Goal: Task Accomplishment & Management: Manage account settings

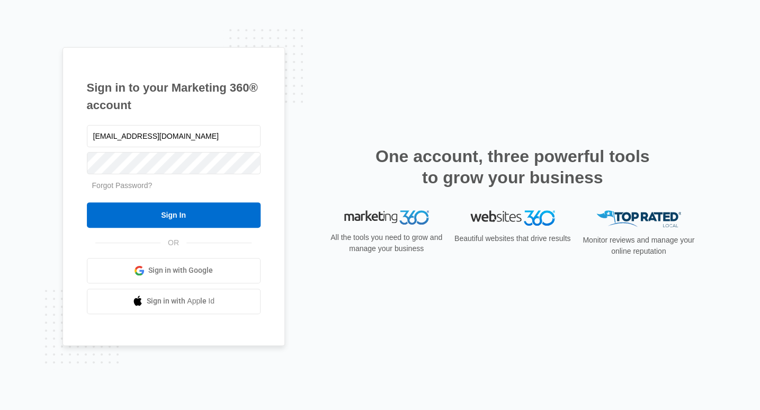
type input "[EMAIL_ADDRESS][DOMAIN_NAME]"
click at [160, 216] on input "Sign In" at bounding box center [174, 214] width 174 height 25
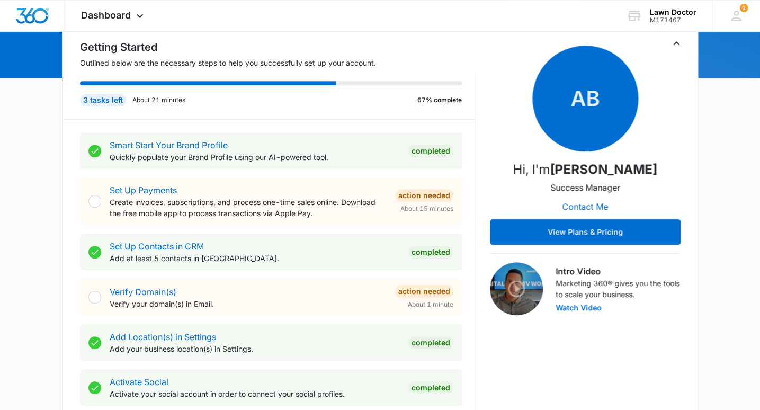
scroll to position [113, 0]
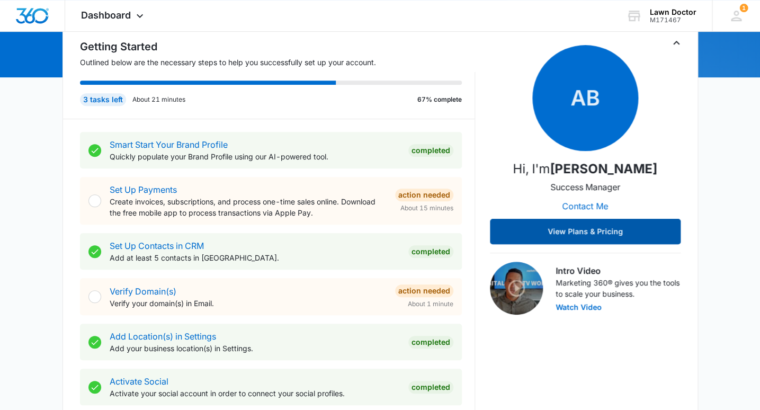
drag, startPoint x: 589, startPoint y: 235, endPoint x: 580, endPoint y: 244, distance: 13.1
click at [589, 234] on button "View Plans & Pricing" at bounding box center [585, 231] width 191 height 25
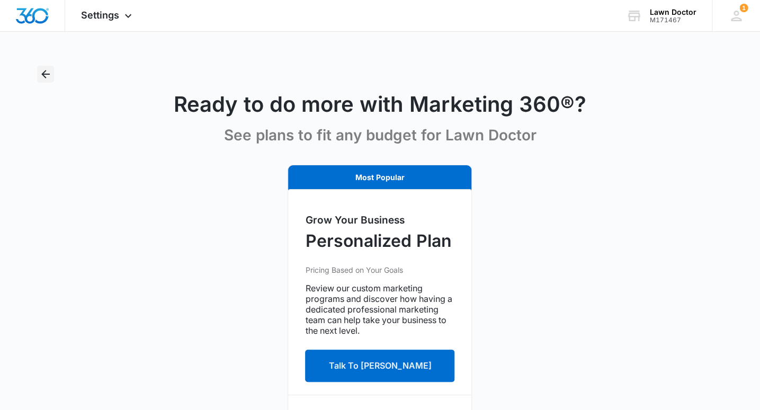
click at [41, 76] on icon "Back" at bounding box center [45, 74] width 13 height 13
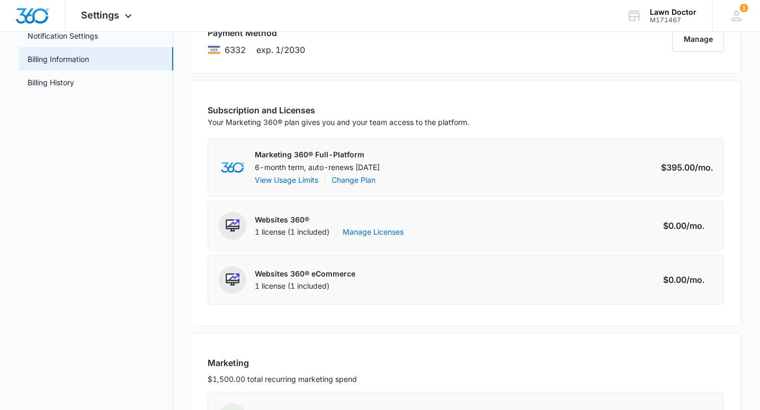
scroll to position [113, 0]
click at [302, 178] on button "View Usage Limits" at bounding box center [287, 179] width 64 height 11
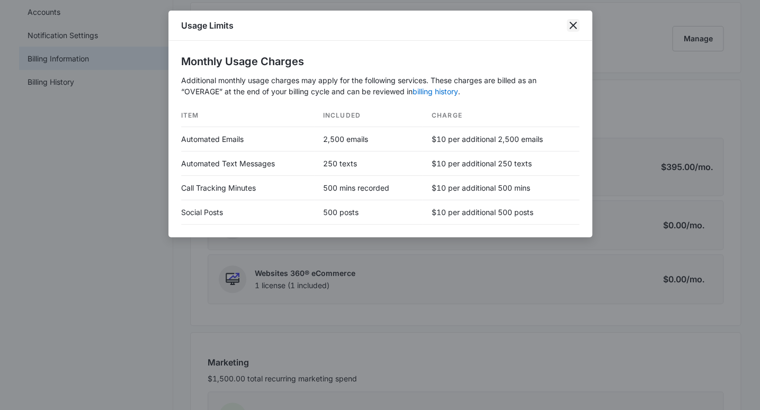
click at [572, 24] on icon "close" at bounding box center [573, 25] width 13 height 13
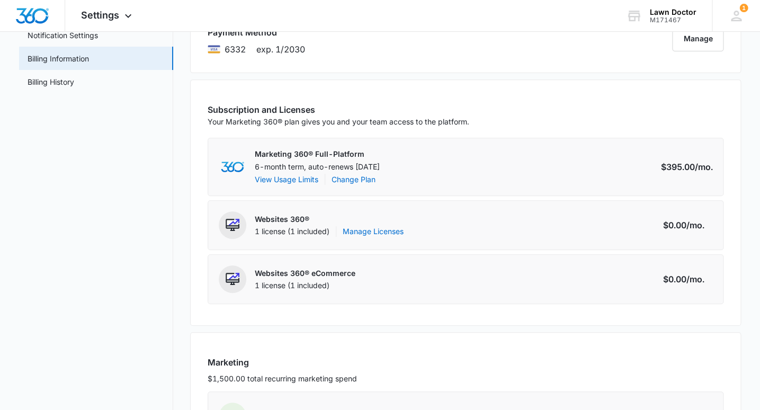
click at [418, 173] on div "Marketing 360® Full-Platform 6-month term, auto-renews [DATE] View Usage Limits…" at bounding box center [466, 167] width 516 height 58
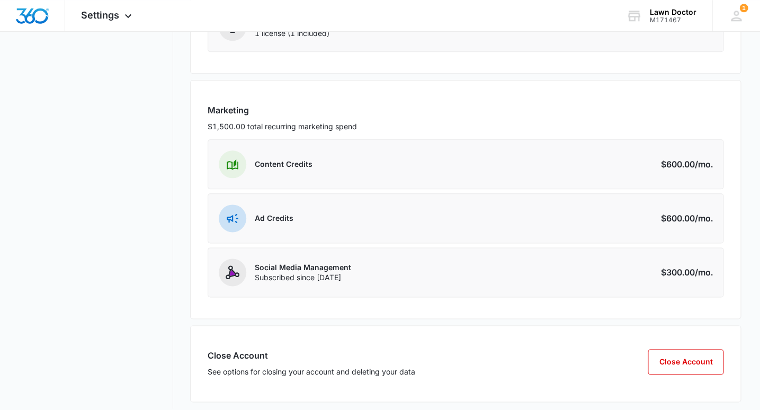
scroll to position [375, 0]
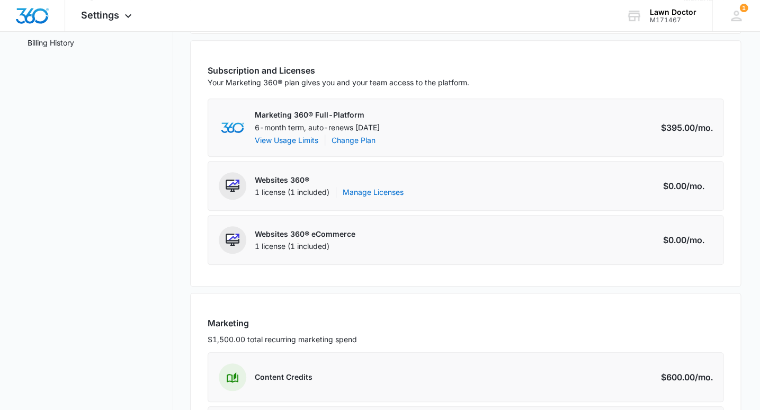
drag, startPoint x: 666, startPoint y: 123, endPoint x: 681, endPoint y: 132, distance: 17.6
click at [666, 123] on div "$395.00 /mo." at bounding box center [686, 127] width 52 height 13
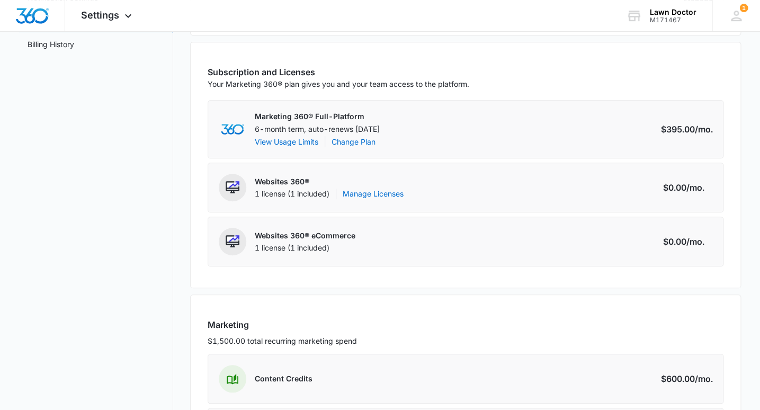
scroll to position [149, 0]
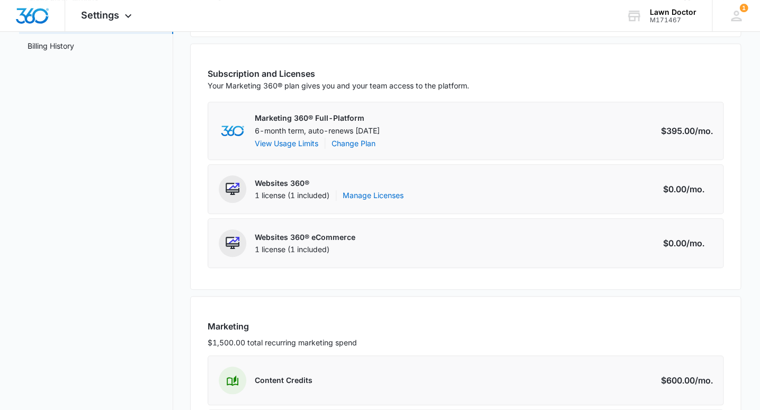
click at [687, 128] on div "$395.00 /mo." at bounding box center [686, 130] width 52 height 13
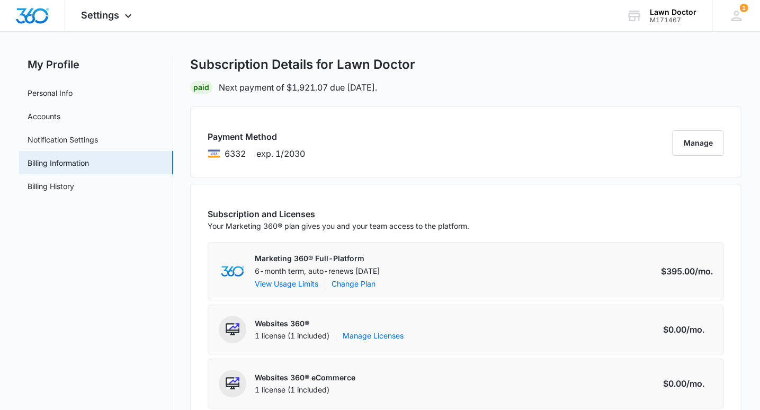
scroll to position [0, 0]
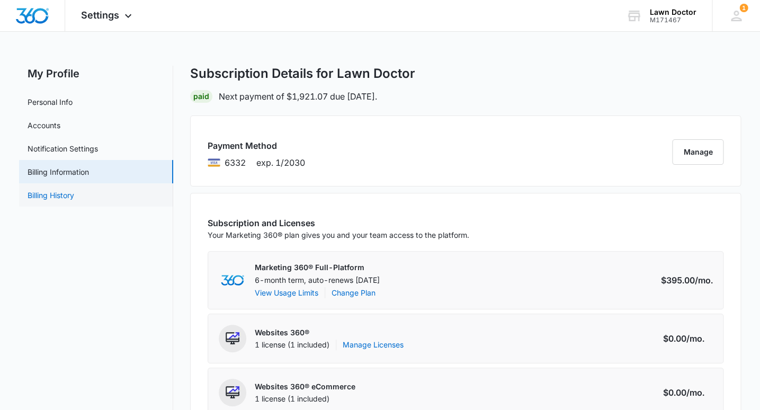
click at [42, 194] on link "Billing History" at bounding box center [51, 195] width 47 height 11
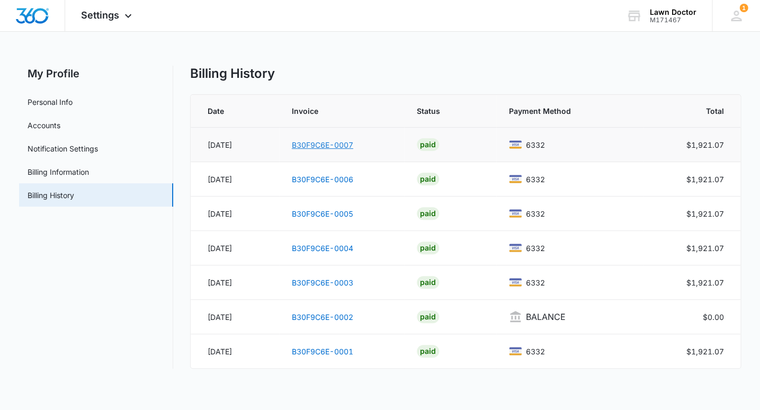
click at [316, 143] on link "B30F9C6E-0007" at bounding box center [322, 144] width 61 height 9
